Goal: Information Seeking & Learning: Learn about a topic

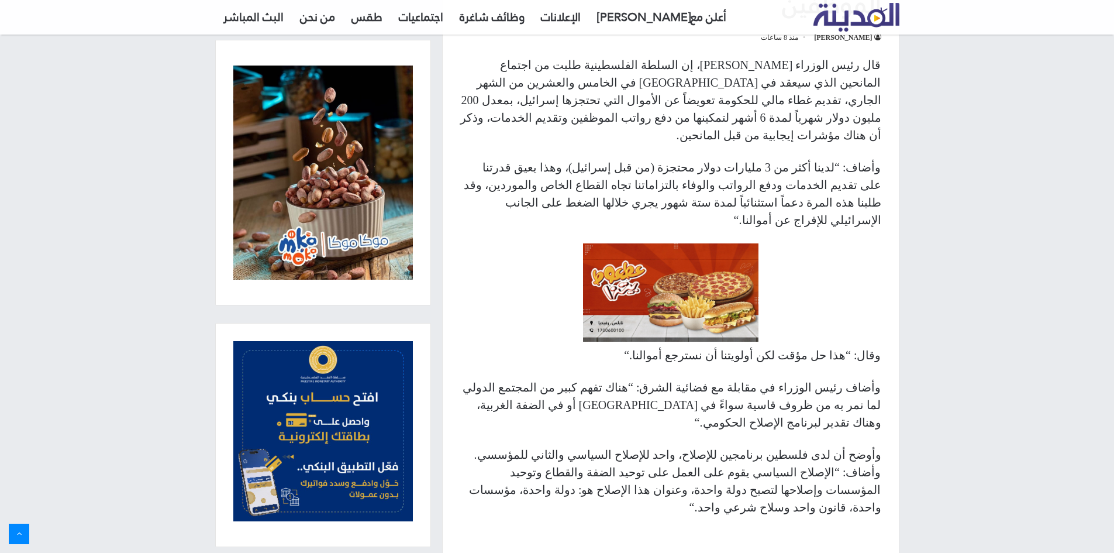
scroll to position [468, 0]
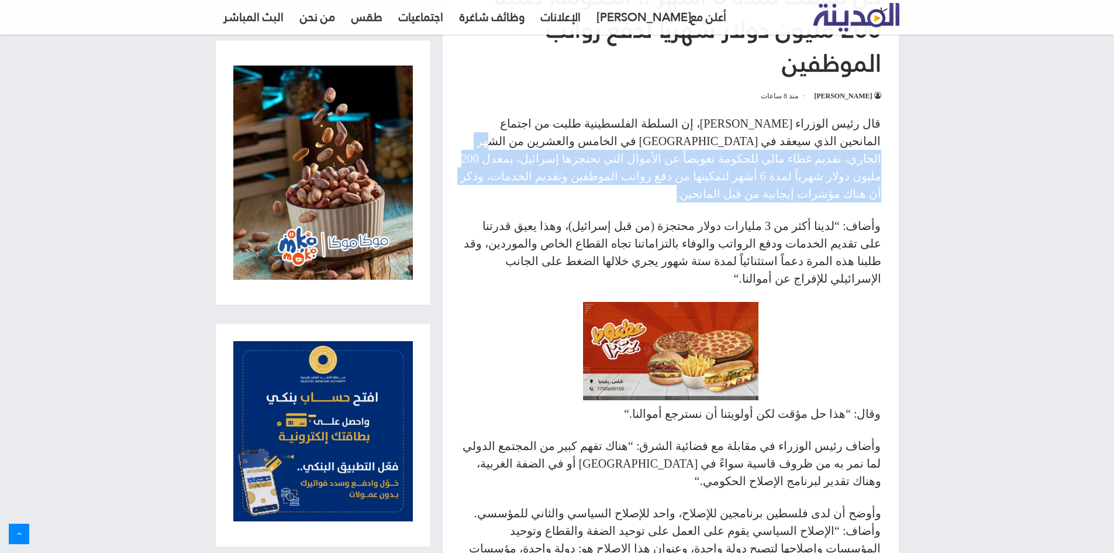
drag, startPoint x: 738, startPoint y: 142, endPoint x: 660, endPoint y: 170, distance: 82.4
click at [660, 170] on p "قال رئيس الوزراء [PERSON_NAME]، إن السلطة الفلسطينية طلبت من اجتماع المانحين ال…" at bounding box center [670, 159] width 421 height 88
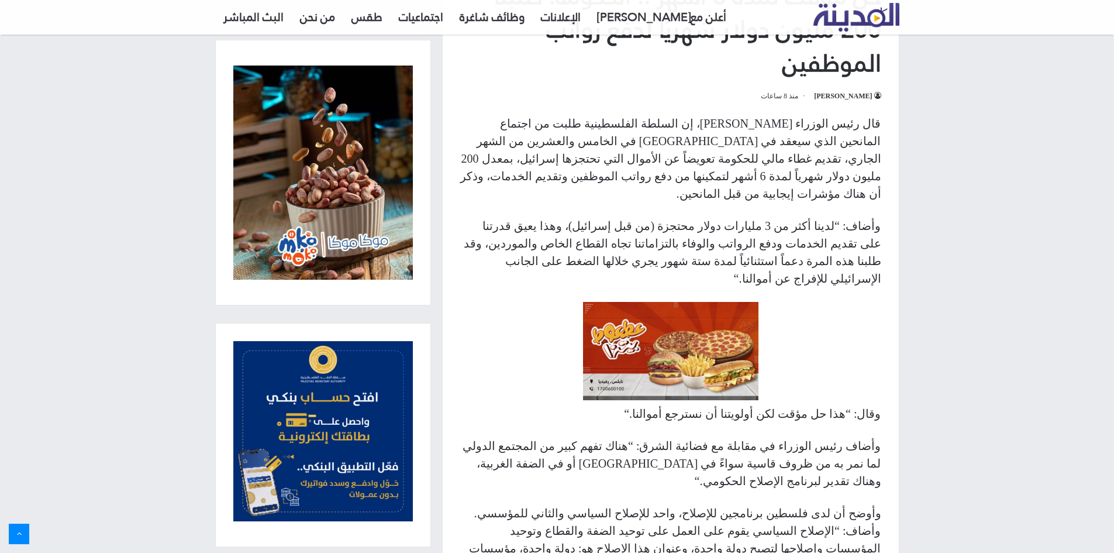
click at [647, 152] on p "قال رئيس الوزراء [PERSON_NAME]، إن السلطة الفلسطينية طلبت من اجتماع المانحين ال…" at bounding box center [670, 159] width 421 height 88
drag, startPoint x: 614, startPoint y: 163, endPoint x: 563, endPoint y: 171, distance: 50.9
click at [563, 171] on p "قال رئيس الوزراء [PERSON_NAME]، إن السلطة الفلسطينية طلبت من اجتماع المانحين ال…" at bounding box center [670, 159] width 421 height 88
click at [563, 159] on p "قال رئيس الوزراء [PERSON_NAME]، إن السلطة الفلسطينية طلبت من اجتماع المانحين ال…" at bounding box center [670, 159] width 421 height 88
click at [559, 167] on p "قال رئيس الوزراء [PERSON_NAME]، إن السلطة الفلسطينية طلبت من اجتماع المانحين ال…" at bounding box center [670, 159] width 421 height 88
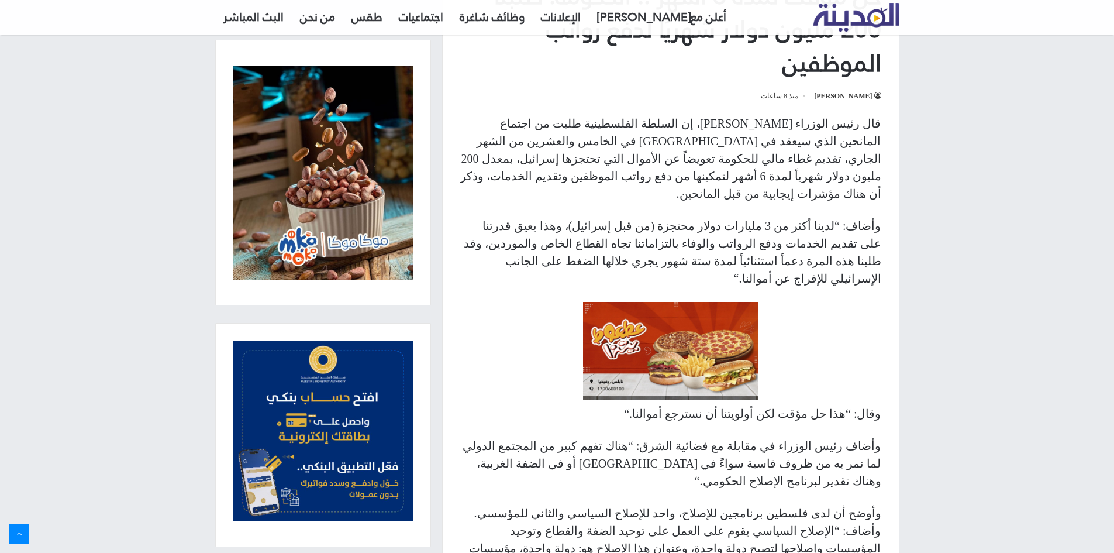
click at [724, 144] on p "قال رئيس الوزراء [PERSON_NAME]، إن السلطة الفلسطينية طلبت من اجتماع المانحين ال…" at bounding box center [670, 159] width 421 height 88
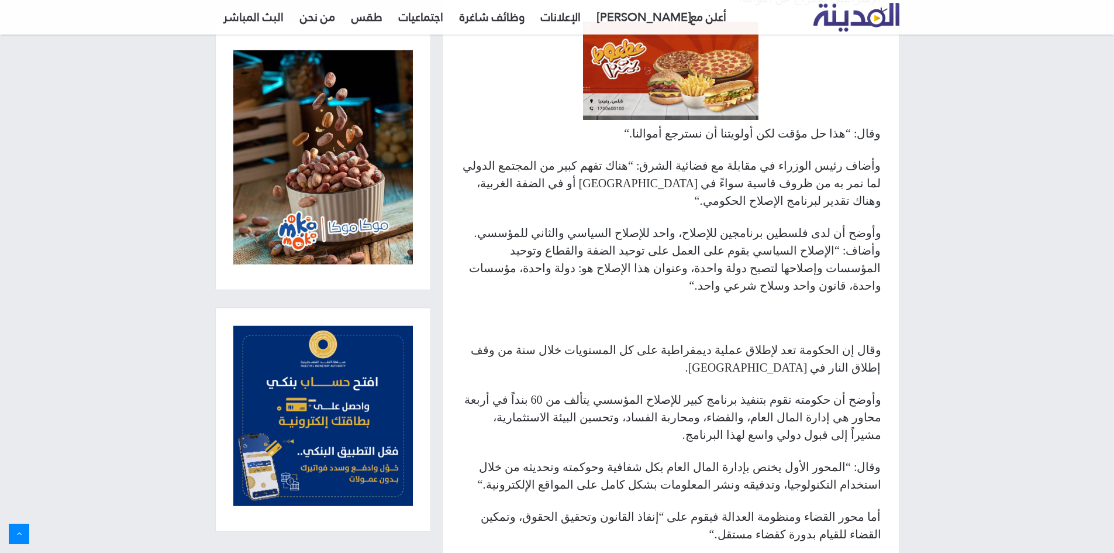
scroll to position [760, 0]
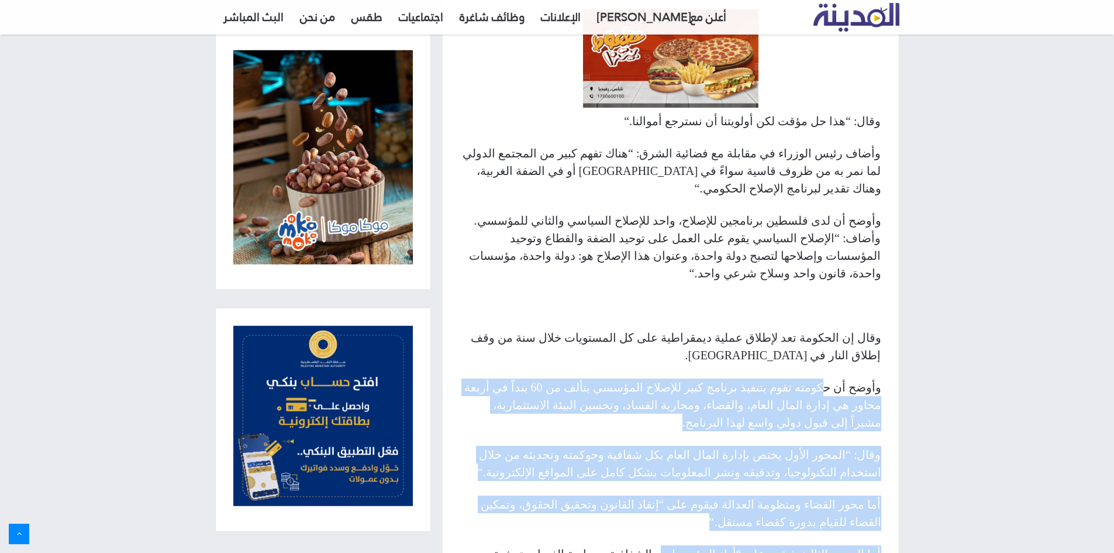
drag, startPoint x: 833, startPoint y: 302, endPoint x: 719, endPoint y: 457, distance: 192.4
click at [719, 457] on div "قال رئيس الوزراء [PERSON_NAME]، إن السلطة الفلسطينية طلبت من اجتماع المانحين ال…" at bounding box center [671, 243] width 456 height 843
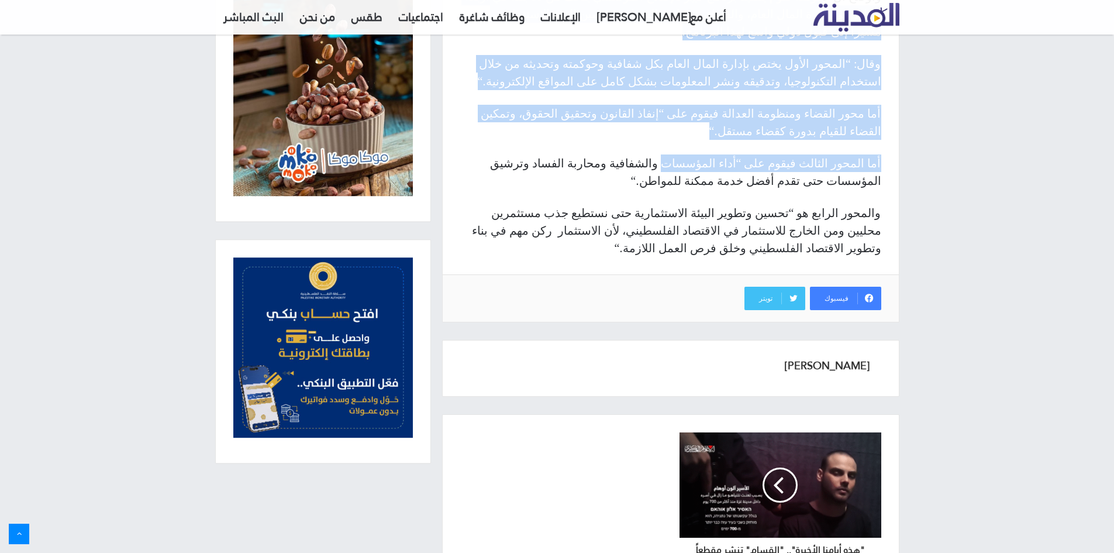
scroll to position [1153, 0]
